Goal: Task Accomplishment & Management: Manage account settings

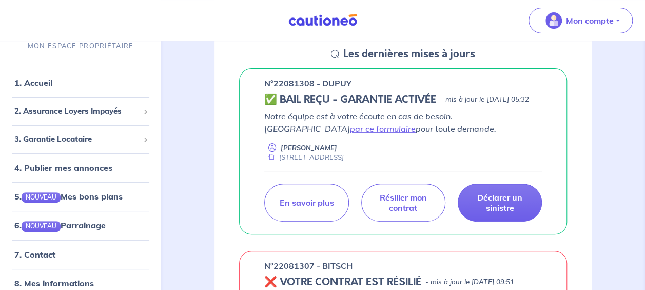
scroll to position [135, 0]
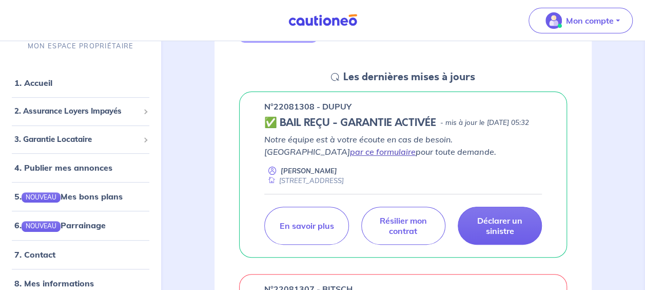
click at [416, 155] on link "par ce formulaire" at bounding box center [383, 151] width 66 height 10
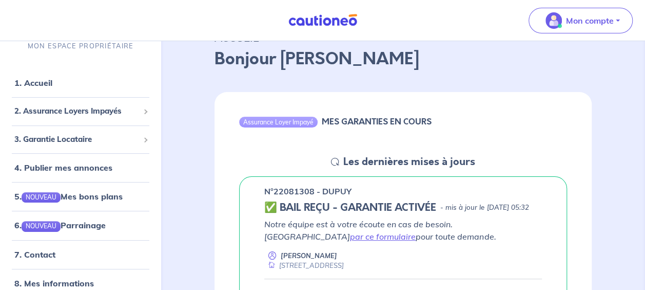
scroll to position [41, 0]
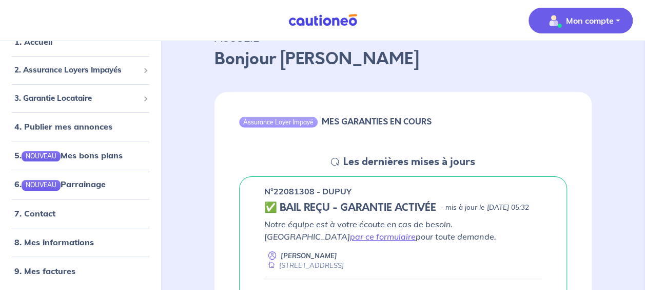
click at [614, 24] on button "Mon compte" at bounding box center [581, 21] width 104 height 26
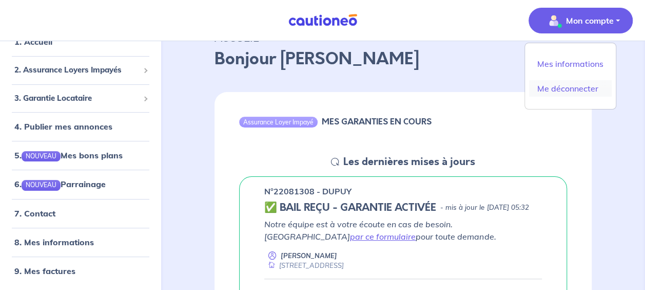
click at [563, 86] on link "Me déconnecter" at bounding box center [570, 88] width 83 height 16
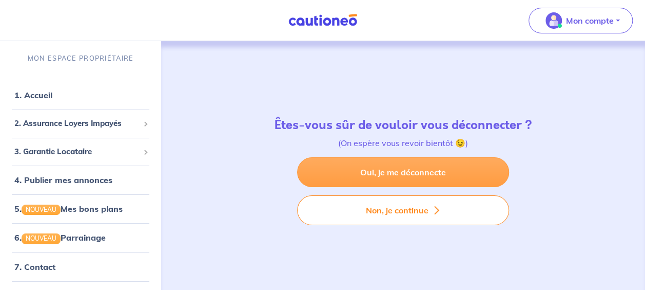
click at [437, 171] on link "Oui, je me déconnecte" at bounding box center [403, 172] width 212 height 30
